Goal: Obtain resource: Download file/media

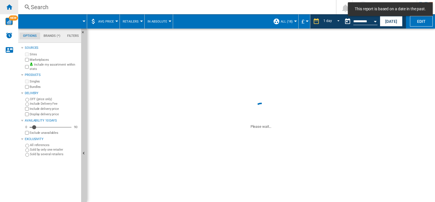
click at [11, 8] on ng-md-icon "Home" at bounding box center [9, 6] width 7 height 7
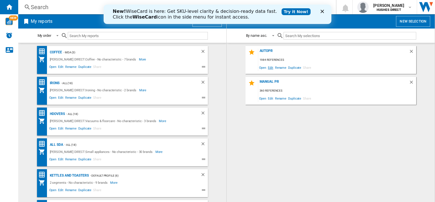
click at [271, 68] on span "Edit" at bounding box center [270, 68] width 7 height 8
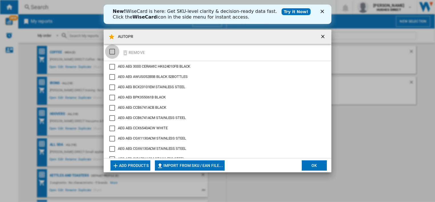
click at [114, 52] on div "SELECTIONS.EDITION_POPUP.SELECT_DESELECT" at bounding box center [112, 52] width 6 height 6
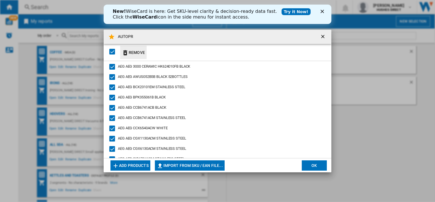
click at [133, 52] on button "Remove" at bounding box center [133, 52] width 27 height 13
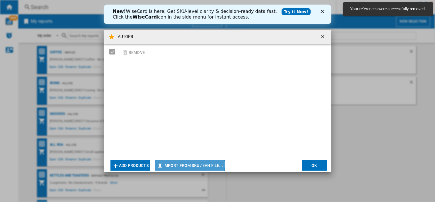
click at [176, 162] on button "Import from SKU / EAN file..." at bounding box center [190, 165] width 70 height 10
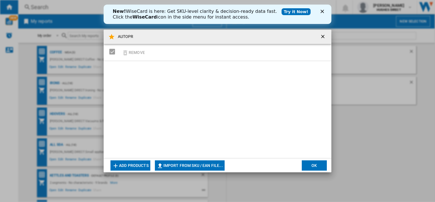
type input "**********"
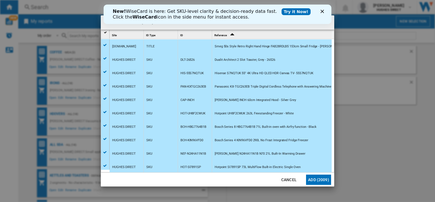
click at [309, 176] on button "Add (2009)" at bounding box center [318, 179] width 25 height 10
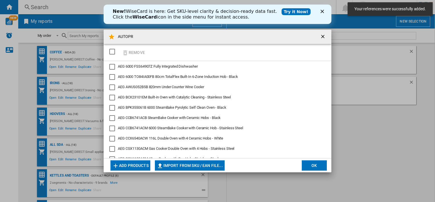
click at [312, 164] on button "OK" at bounding box center [314, 165] width 25 height 10
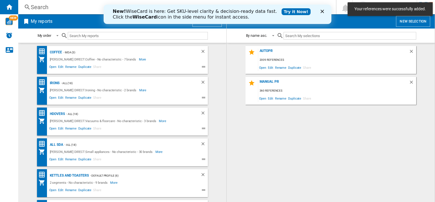
click at [268, 47] on div "AUTOPR 2009 references Open Edit Rename Duplicate Share" at bounding box center [331, 60] width 171 height 28
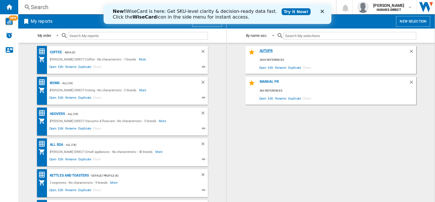
click at [268, 50] on div "AUTOPR" at bounding box center [333, 53] width 151 height 8
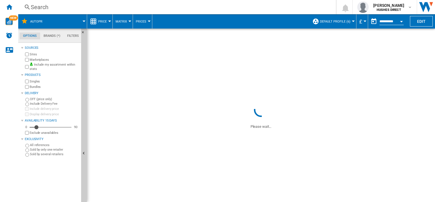
click at [28, 89] on div "Bundles" at bounding box center [51, 86] width 55 height 5
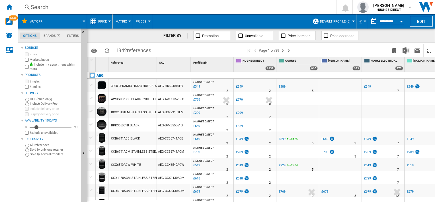
click at [331, 22] on span "Default profile (6)" at bounding box center [335, 22] width 30 height 4
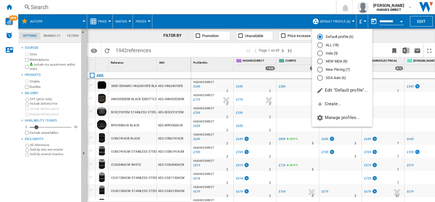
click at [335, 68] on md-radio-button "New Pricing (7)" at bounding box center [342, 69] width 50 height 5
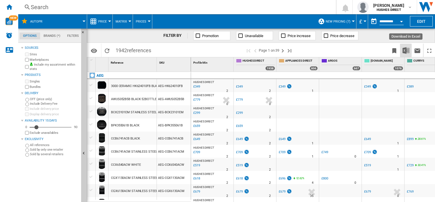
click at [408, 52] on img "Download in Excel" at bounding box center [406, 50] width 7 height 7
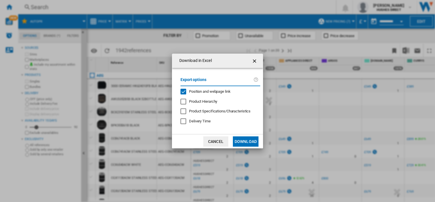
click at [202, 91] on span "Position and webpage link" at bounding box center [210, 91] width 42 height 4
click at [245, 140] on button "Download" at bounding box center [246, 141] width 26 height 10
